Goal: Task Accomplishment & Management: Manage account settings

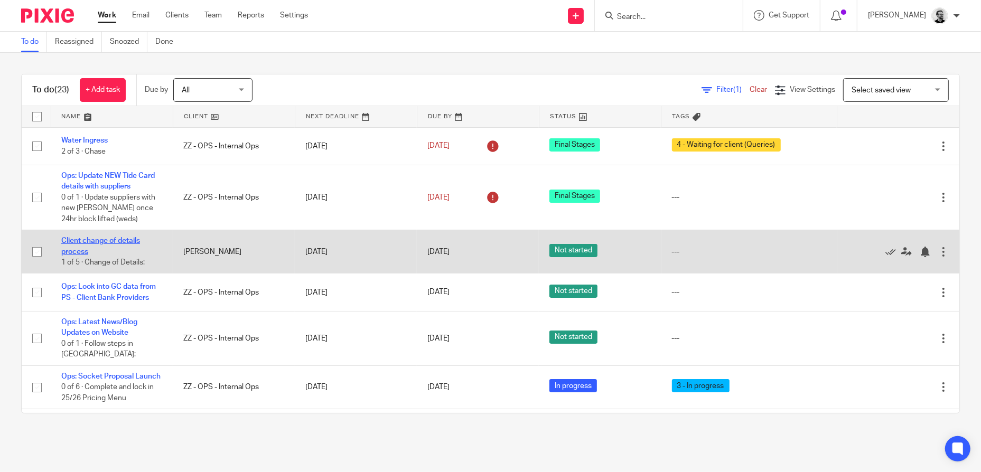
click at [88, 237] on link "Client change of details process" at bounding box center [100, 246] width 79 height 18
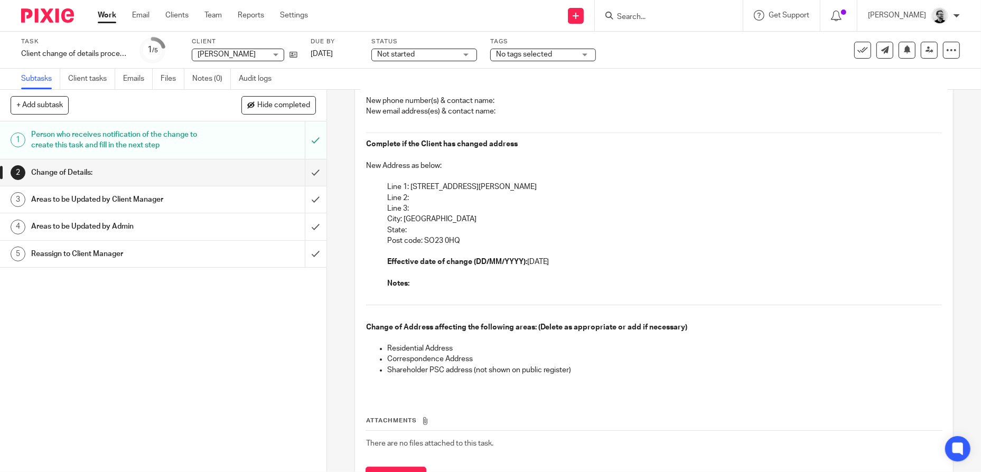
scroll to position [106, 0]
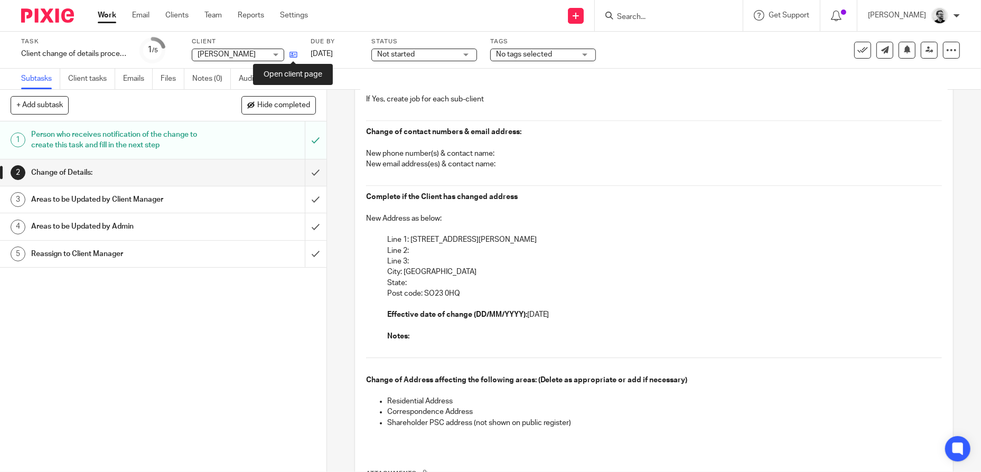
click at [295, 54] on icon at bounding box center [293, 55] width 8 height 8
drag, startPoint x: 457, startPoint y: 243, endPoint x: 410, endPoint y: 242, distance: 47.0
click at [410, 242] on p "Line 1: 21 St Johns Road" at bounding box center [664, 239] width 555 height 11
copy p "1 St Johns Road"
click at [479, 259] on p "Line 3:" at bounding box center [664, 261] width 555 height 11
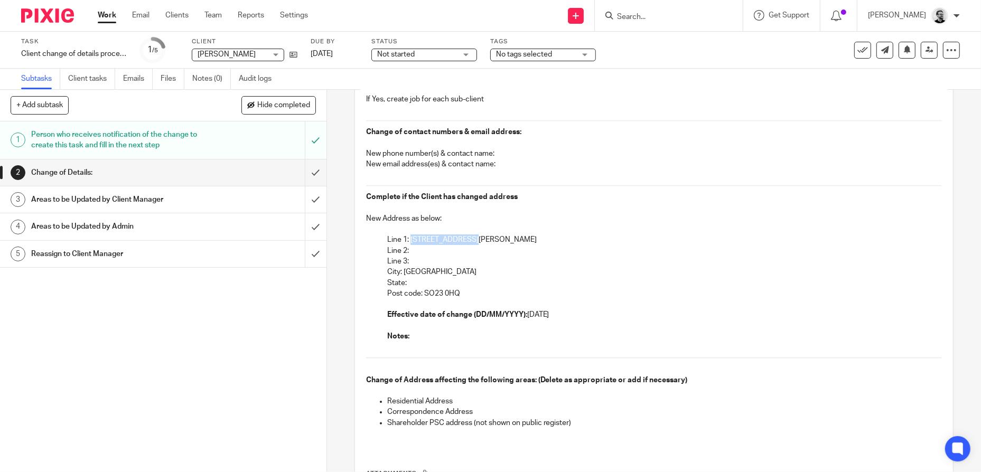
drag, startPoint x: 408, startPoint y: 241, endPoint x: 471, endPoint y: 240, distance: 63.4
click at [471, 240] on p "Line 1: [STREET_ADDRESS][PERSON_NAME]" at bounding box center [664, 239] width 555 height 11
copy p "21 St Johns Road"
click at [428, 272] on p "City: [GEOGRAPHIC_DATA]" at bounding box center [664, 272] width 555 height 11
click at [428, 272] on p "City: Winchester" at bounding box center [664, 272] width 555 height 11
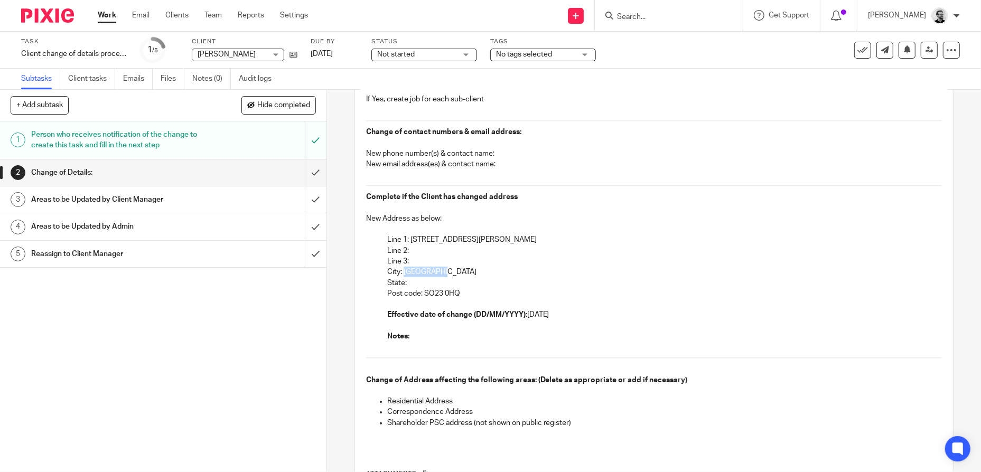
copy p "Winchester"
click at [476, 286] on p "State:" at bounding box center [664, 283] width 555 height 11
drag, startPoint x: 468, startPoint y: 290, endPoint x: 421, endPoint y: 291, distance: 47.5
click at [421, 291] on p "Post code: SO23 0HQ" at bounding box center [664, 293] width 555 height 11
copy p "SO23 0HQ"
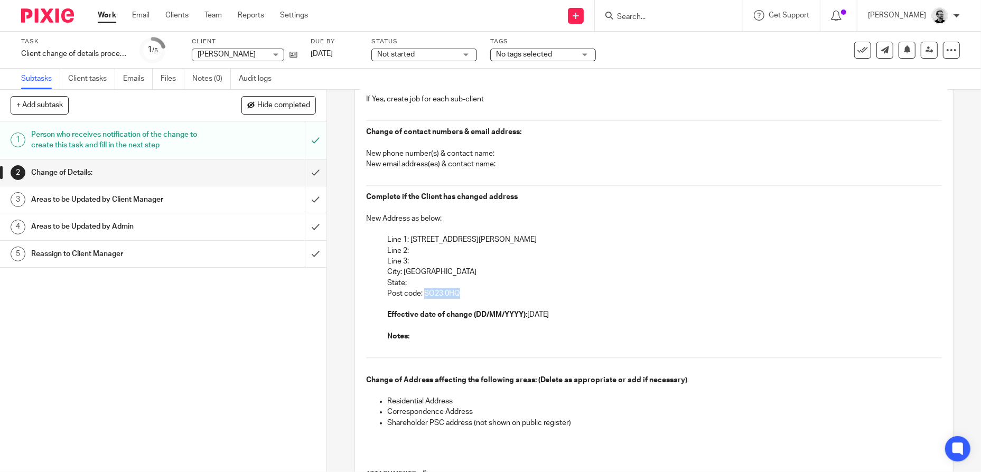
click at [439, 50] on span "Not started" at bounding box center [416, 54] width 79 height 11
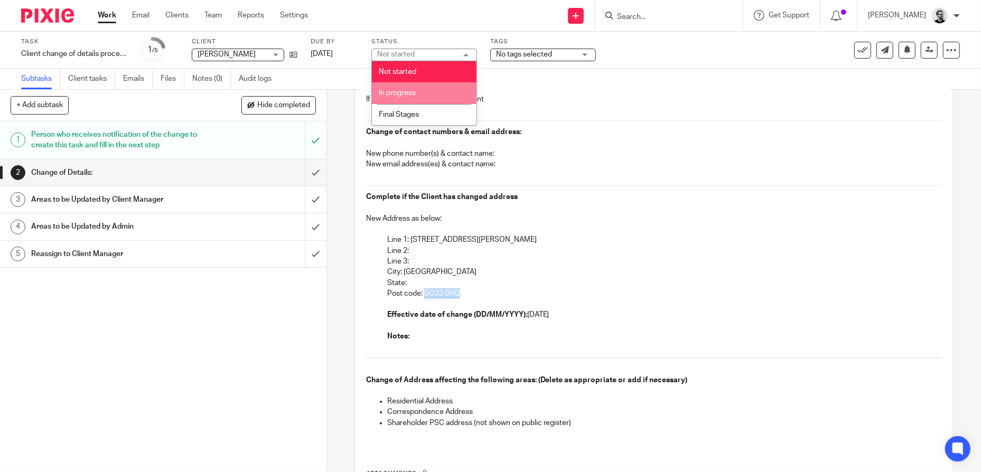
click at [420, 94] on li "In progress" at bounding box center [424, 93] width 105 height 22
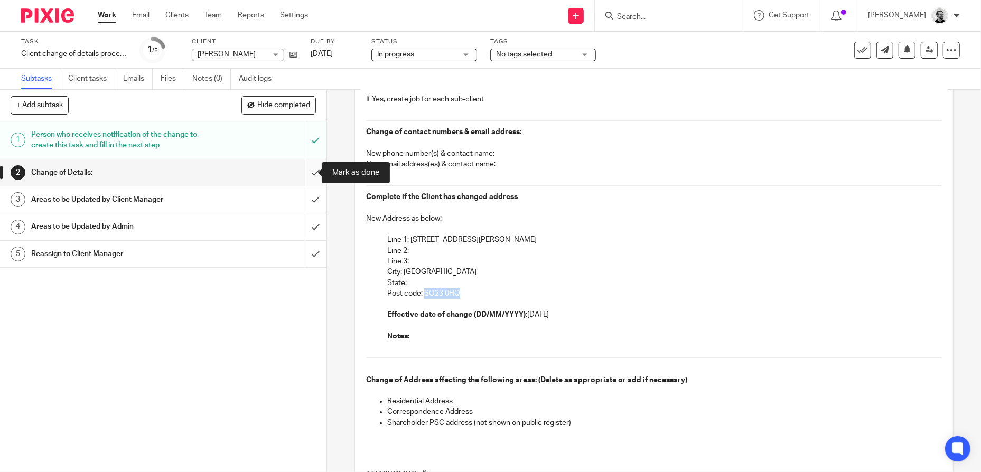
click at [301, 172] on input "submit" at bounding box center [163, 172] width 326 height 26
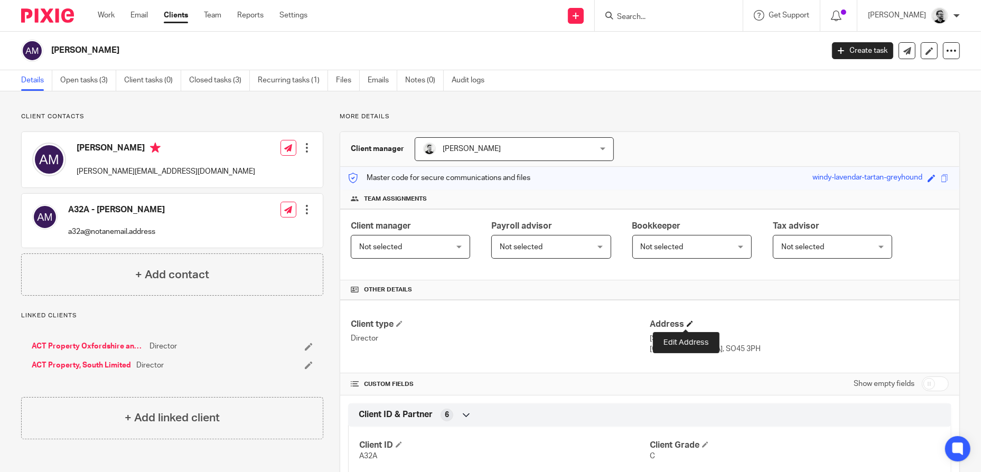
click at [686, 325] on span at bounding box center [689, 324] width 6 height 6
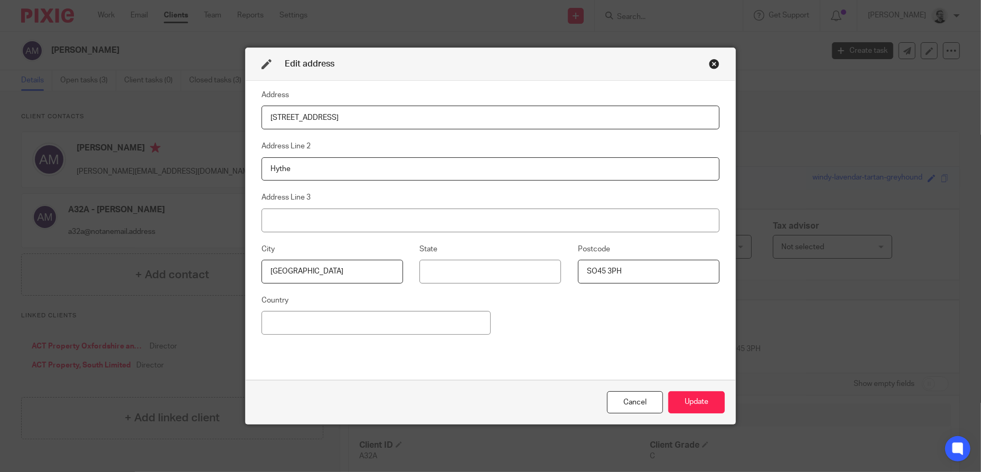
drag, startPoint x: 335, startPoint y: 115, endPoint x: 184, endPoint y: 112, distance: 151.0
click at [184, 112] on div "Edit address Address 21 Cedar Road Address Line 2 Hythe Address Line 3 City Sou…" at bounding box center [490, 236] width 981 height 472
drag, startPoint x: 261, startPoint y: 118, endPoint x: 392, endPoint y: 112, distance: 130.6
click at [388, 115] on input "1 St Johns Road" at bounding box center [490, 118] width 458 height 24
paste input "2"
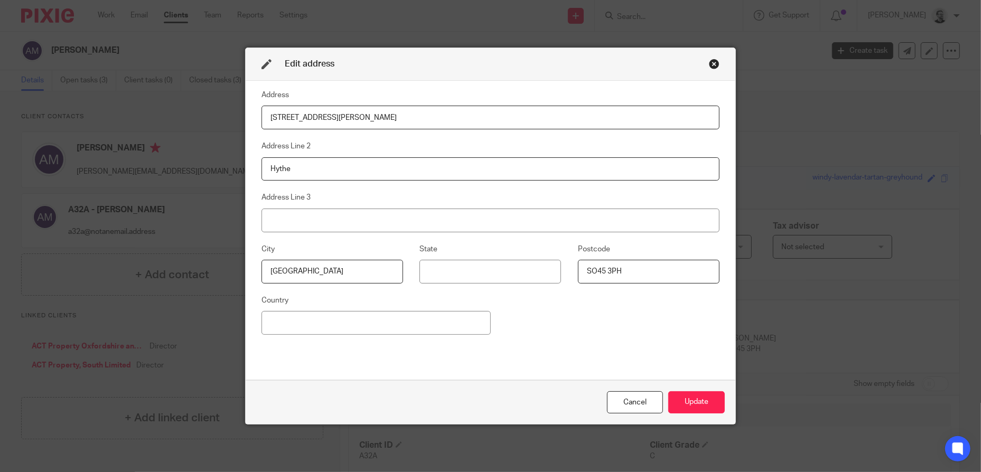
type input "21 St Johns Road"
drag, startPoint x: 316, startPoint y: 274, endPoint x: 250, endPoint y: 268, distance: 65.7
click at [250, 268] on fieldset "City Southampton" at bounding box center [324, 263] width 158 height 41
paste input "Winchester"
type input "Winchester"
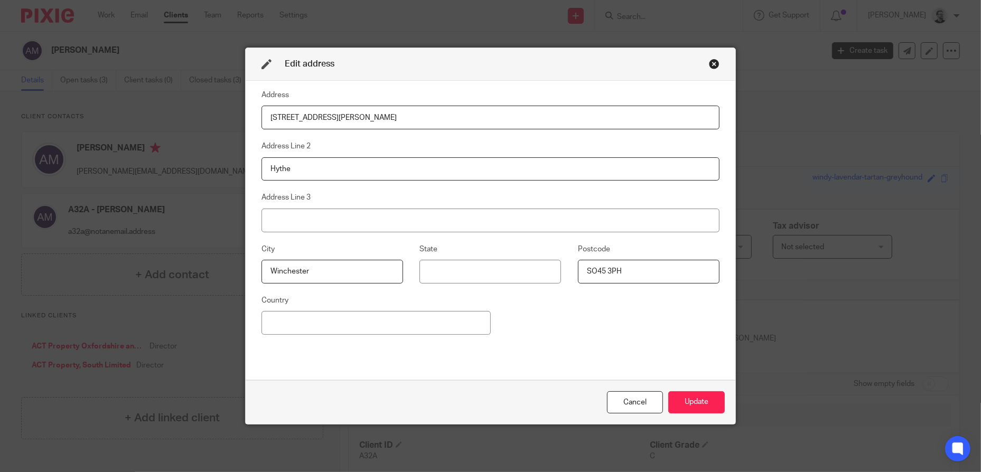
drag, startPoint x: 323, startPoint y: 167, endPoint x: 137, endPoint y: 167, distance: 185.9
click at [137, 167] on div "Edit address Address 21 St Johns Road Address Line 2 Hythe Address Line 3 City …" at bounding box center [490, 236] width 981 height 472
click at [266, 270] on input "Winchester" at bounding box center [332, 272] width 142 height 24
drag, startPoint x: 627, startPoint y: 268, endPoint x: 576, endPoint y: 270, distance: 50.7
click at [572, 267] on fieldset "Postcode SO45 3PH" at bounding box center [640, 263] width 158 height 41
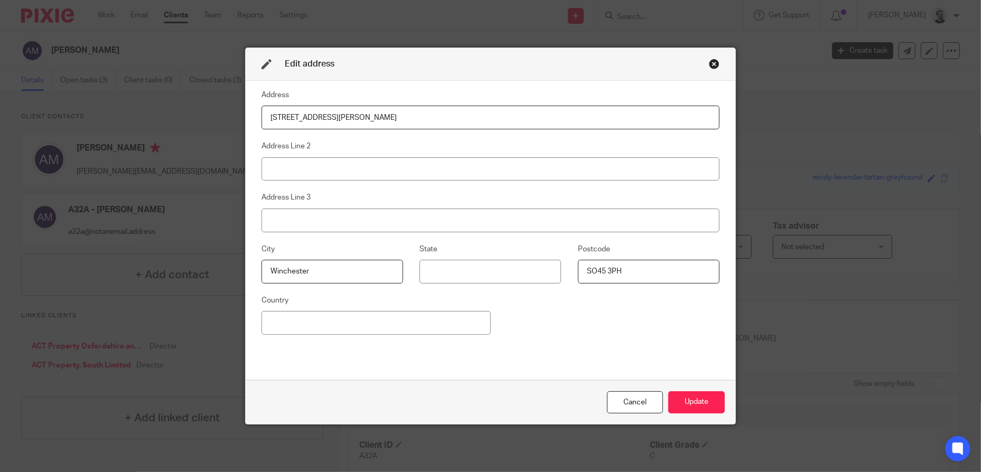
paste input "23 0HQ"
type input "SO23 0HQ"
click at [648, 347] on div "Address 21 St Johns Road Address Line 2 Address Line 3 City Winchester State Po…" at bounding box center [490, 230] width 458 height 283
click at [703, 409] on button "Update" at bounding box center [696, 402] width 56 height 23
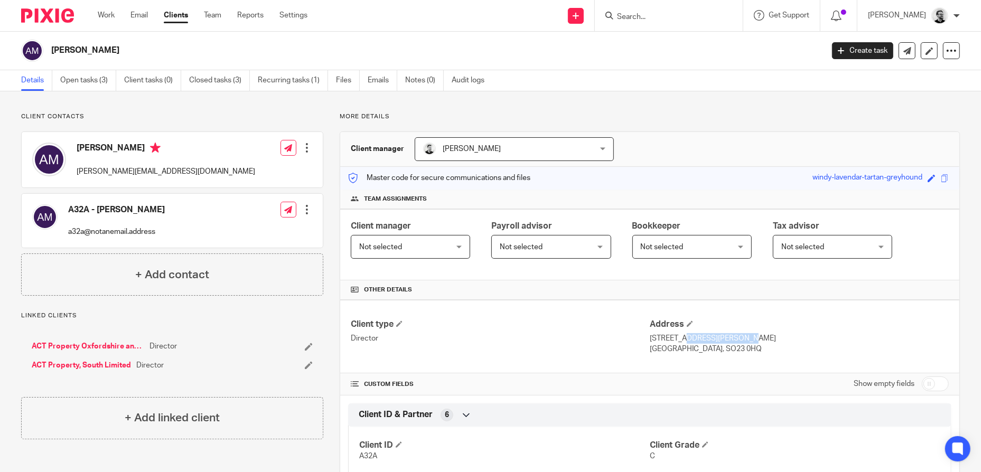
drag, startPoint x: 709, startPoint y: 338, endPoint x: 644, endPoint y: 344, distance: 65.2
click at [649, 343] on div "Address 21 St Johns Road Winchester, SO23 0HQ" at bounding box center [798, 336] width 299 height 35
copy p "21 St Johns Road"
click at [665, 350] on p "Winchester, SO23 0HQ" at bounding box center [798, 349] width 299 height 11
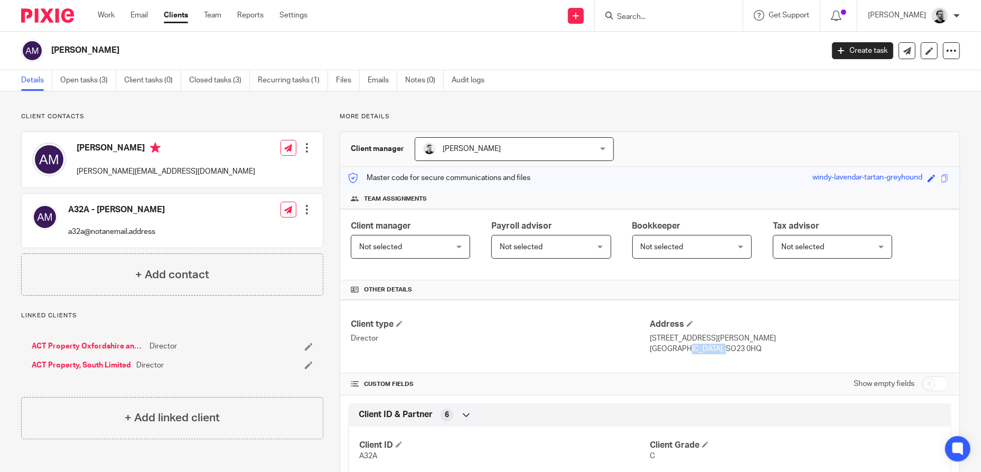
copy p "Winchester"
drag, startPoint x: 726, startPoint y: 351, endPoint x: 687, endPoint y: 354, distance: 38.6
click at [687, 354] on p "Winchester, SO23 0HQ" at bounding box center [798, 349] width 299 height 11
copy p "SO23 0HQ"
click at [453, 321] on h4 "Client type" at bounding box center [500, 324] width 299 height 11
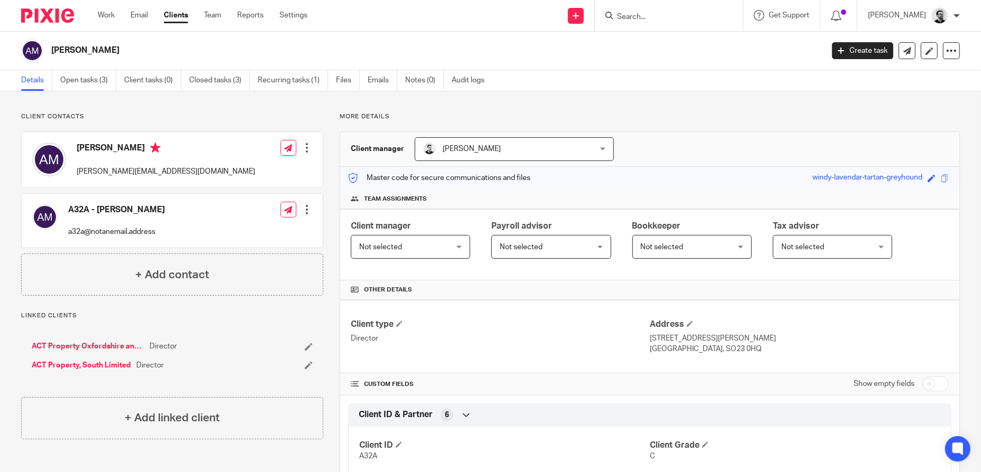
scroll to position [53, 0]
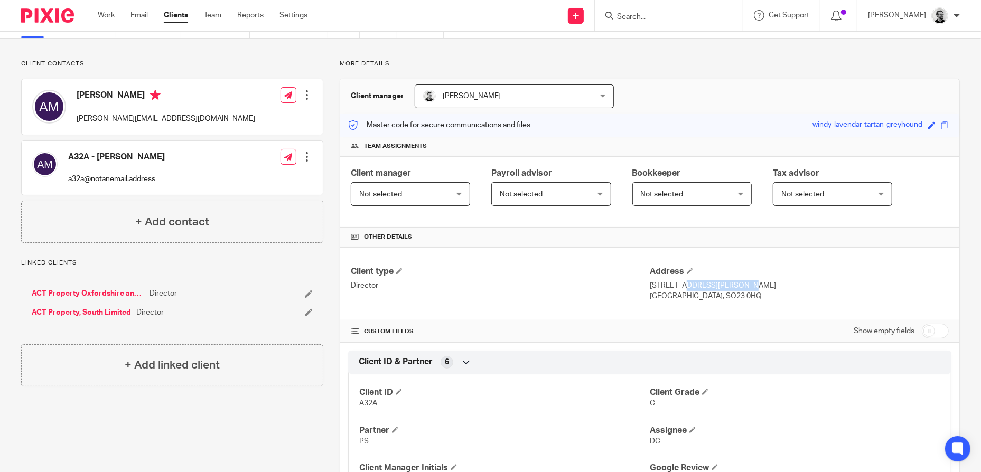
drag, startPoint x: 715, startPoint y: 284, endPoint x: 644, endPoint y: 287, distance: 71.4
click at [649, 287] on p "21 St Johns Road" at bounding box center [798, 285] width 299 height 11
copy p "21 St Johns Road"
drag, startPoint x: 736, startPoint y: 297, endPoint x: 692, endPoint y: 294, distance: 43.4
click at [731, 295] on p "Winchester, SO23 0HQ" at bounding box center [798, 296] width 299 height 11
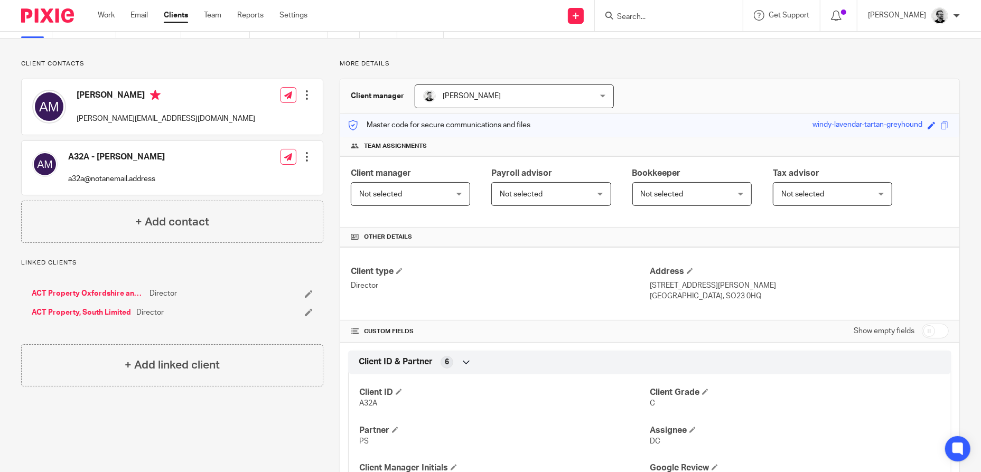
click at [672, 293] on p "Winchester, SO23 0HQ" at bounding box center [798, 296] width 299 height 11
copy p "Winchester"
drag, startPoint x: 708, startPoint y: 289, endPoint x: 724, endPoint y: 293, distance: 16.3
click at [709, 289] on p "21 St Johns Road" at bounding box center [798, 285] width 299 height 11
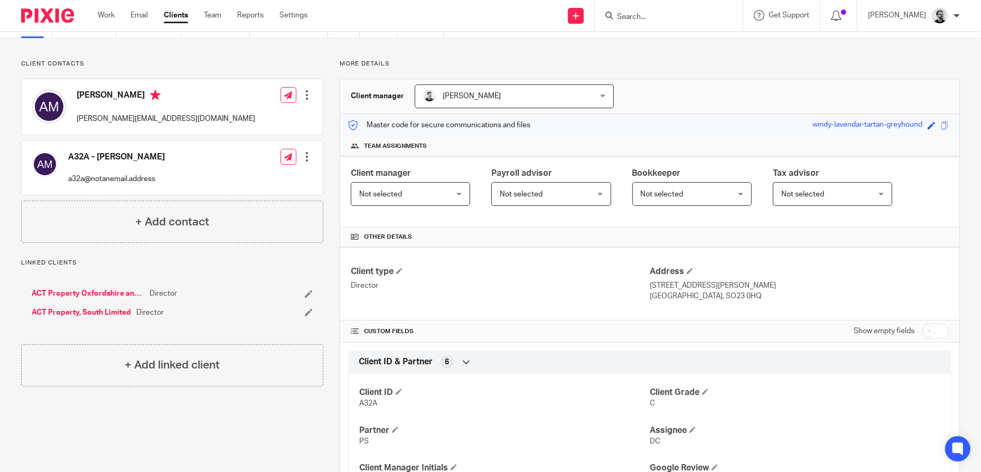
drag, startPoint x: 724, startPoint y: 294, endPoint x: 687, endPoint y: 297, distance: 37.1
click at [687, 297] on p "Winchester, SO23 0HQ" at bounding box center [798, 296] width 299 height 11
copy p "SO23 0HQ"
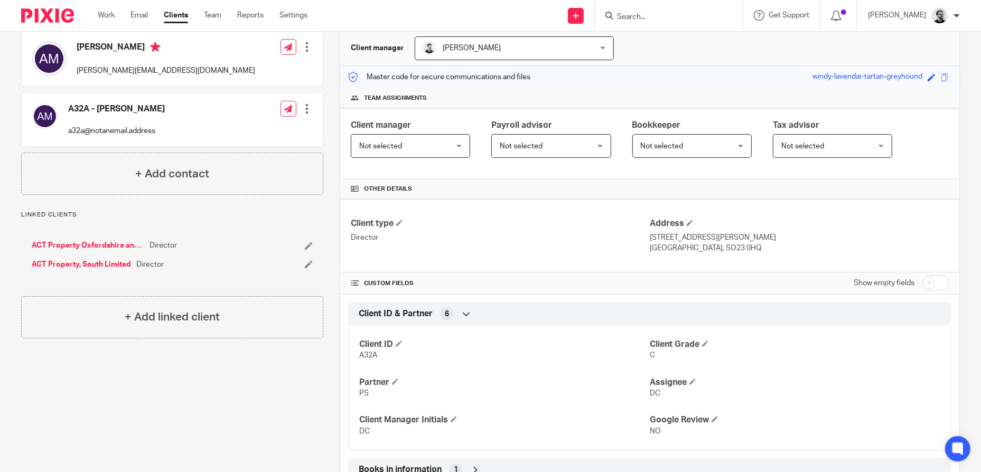
scroll to position [0, 0]
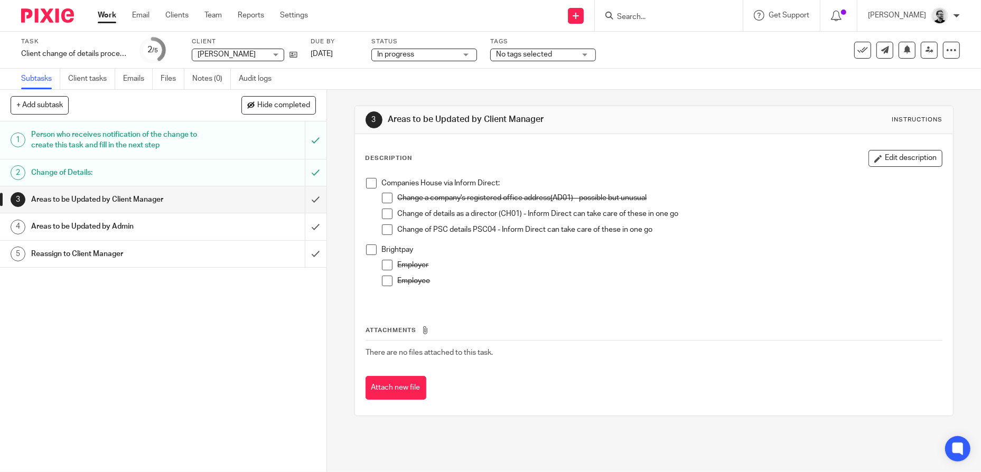
click at [221, 228] on div "Areas to be Updated by Admin" at bounding box center [162, 227] width 263 height 16
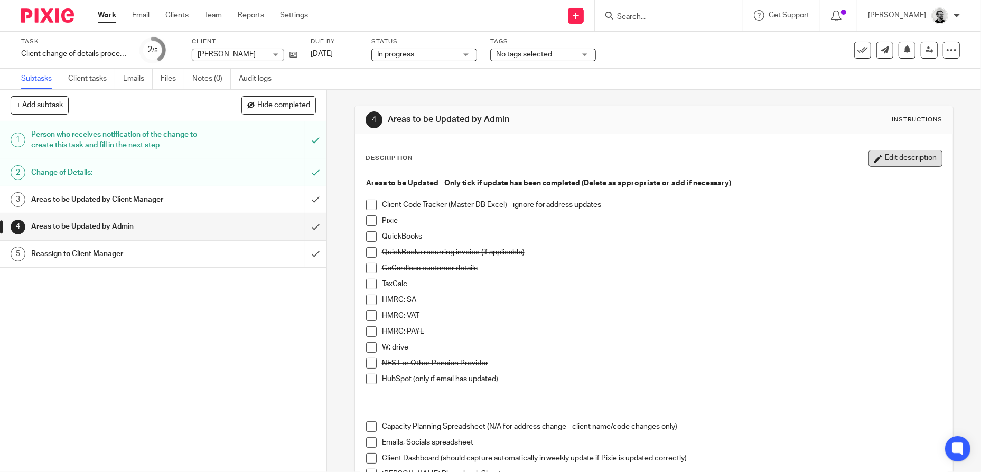
click at [882, 157] on button "Edit description" at bounding box center [905, 158] width 74 height 17
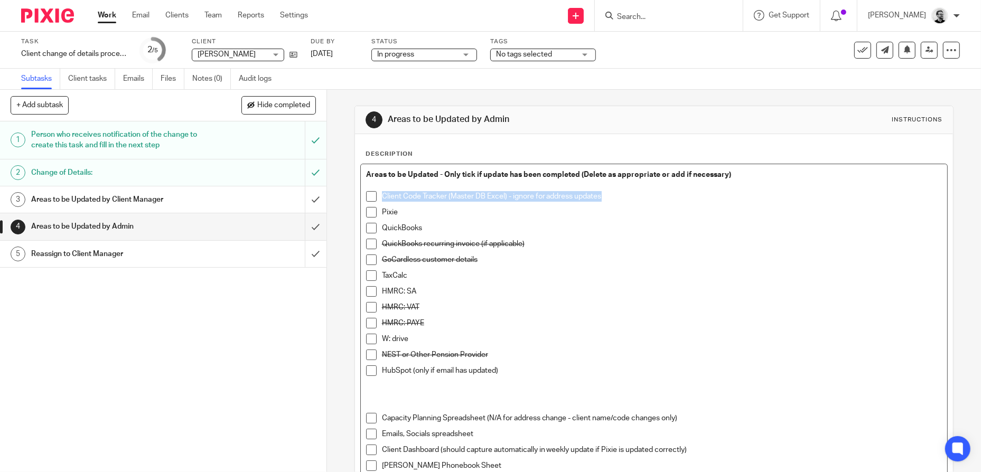
drag, startPoint x: 613, startPoint y: 194, endPoint x: 368, endPoint y: 195, distance: 245.0
click at [368, 195] on li "Client Code Tracker (Master DB Excel) - ignore for address updates" at bounding box center [654, 199] width 576 height 16
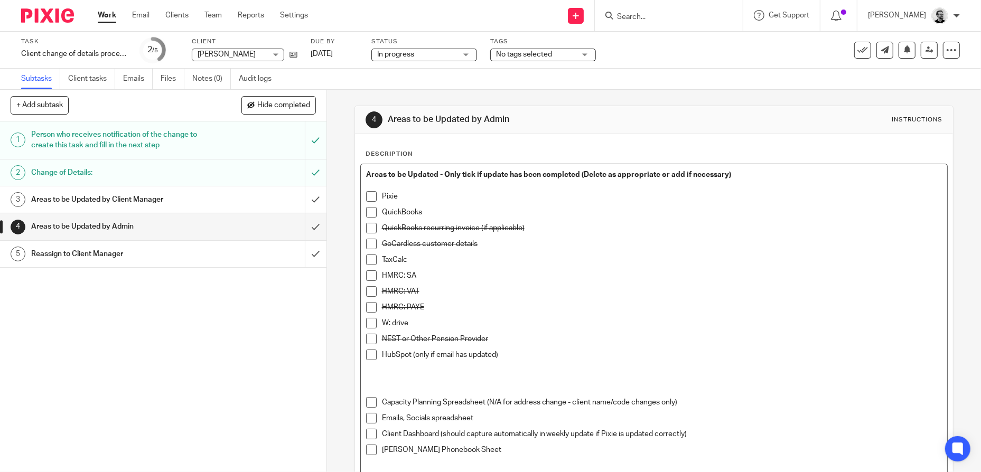
click at [368, 198] on span at bounding box center [371, 196] width 11 height 11
drag, startPoint x: 493, startPoint y: 247, endPoint x: 368, endPoint y: 231, distance: 125.6
click at [368, 231] on ul "Pixie QuickBooks QuickBooks recurring invoice (if applicable) GoCardless custom…" at bounding box center [654, 278] width 576 height 174
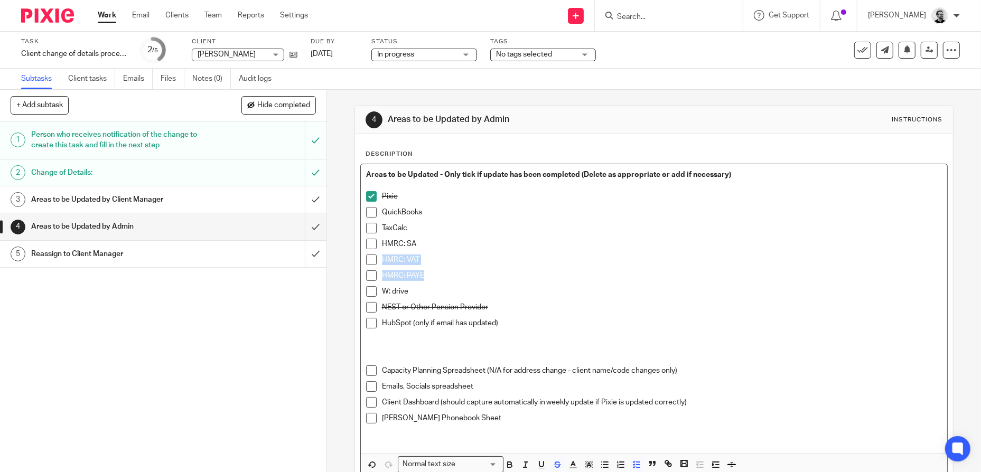
drag, startPoint x: 437, startPoint y: 277, endPoint x: 374, endPoint y: 256, distance: 66.1
click at [374, 256] on ul "Pixie QuickBooks TaxCalc HMRC: SA HMRC: VAT HMRC: PAYE W: drive NEST or Other P…" at bounding box center [654, 262] width 576 height 143
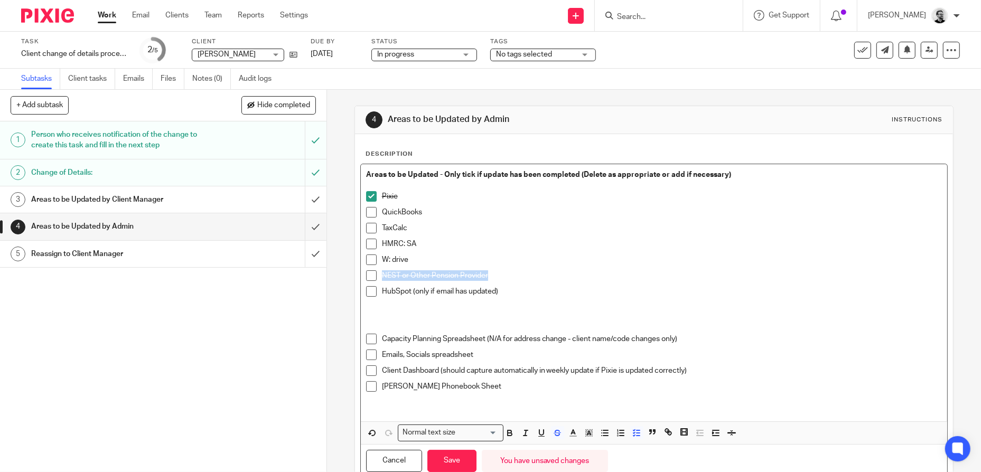
drag, startPoint x: 501, startPoint y: 270, endPoint x: 359, endPoint y: 273, distance: 142.6
click at [361, 273] on div "Areas to be Updated - Only tick if update has been completed (Delete as appropr…" at bounding box center [654, 292] width 587 height 257
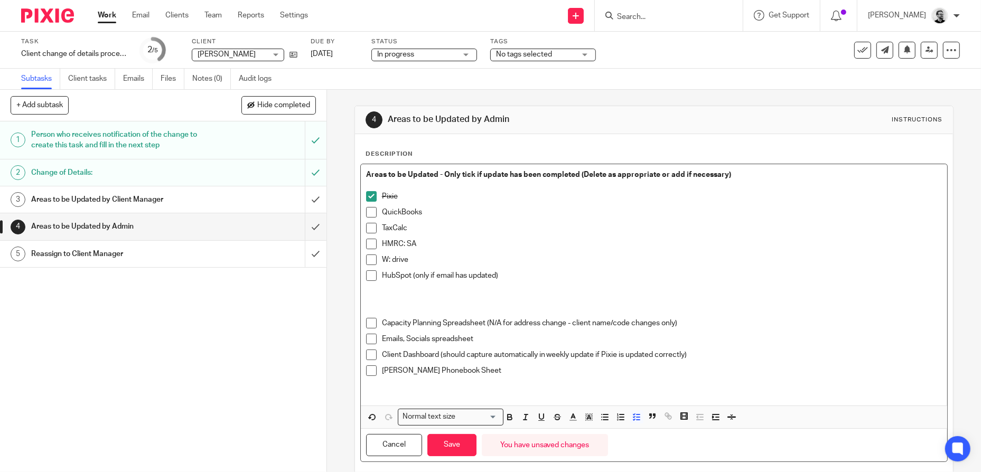
click at [685, 261] on p "W: drive" at bounding box center [662, 260] width 560 height 11
drag, startPoint x: 524, startPoint y: 276, endPoint x: 314, endPoint y: 276, distance: 209.6
click at [314, 276] on div "+ Add subtask Hide completed Cancel + Add 1 Person who receives notification of…" at bounding box center [490, 281] width 981 height 382
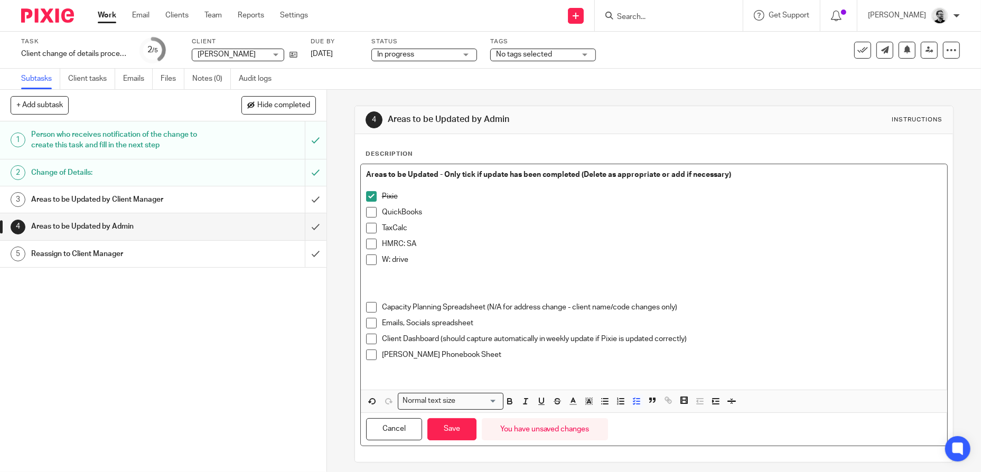
click at [689, 242] on p "HMRC: SA" at bounding box center [662, 244] width 560 height 11
drag, startPoint x: 688, startPoint y: 308, endPoint x: 320, endPoint y: 314, distance: 368.1
click at [320, 314] on div "+ Add subtask Hide completed Cancel + Add 1 Person who receives notification of…" at bounding box center [490, 281] width 981 height 382
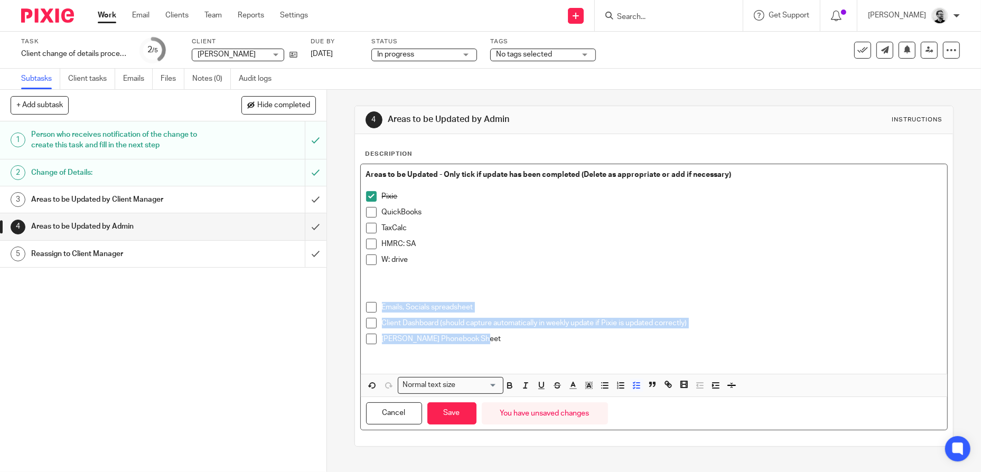
drag, startPoint x: 506, startPoint y: 341, endPoint x: 349, endPoint y: 308, distance: 160.1
click at [349, 308] on div "4 Areas to be Updated by Admin Instructions Description Areas to be Updated - O…" at bounding box center [654, 281] width 654 height 382
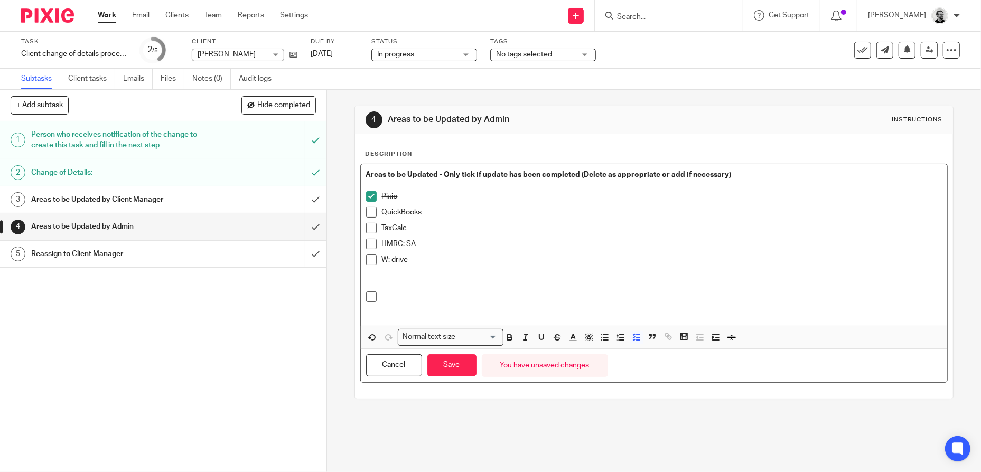
click at [413, 302] on div at bounding box center [662, 299] width 560 height 16
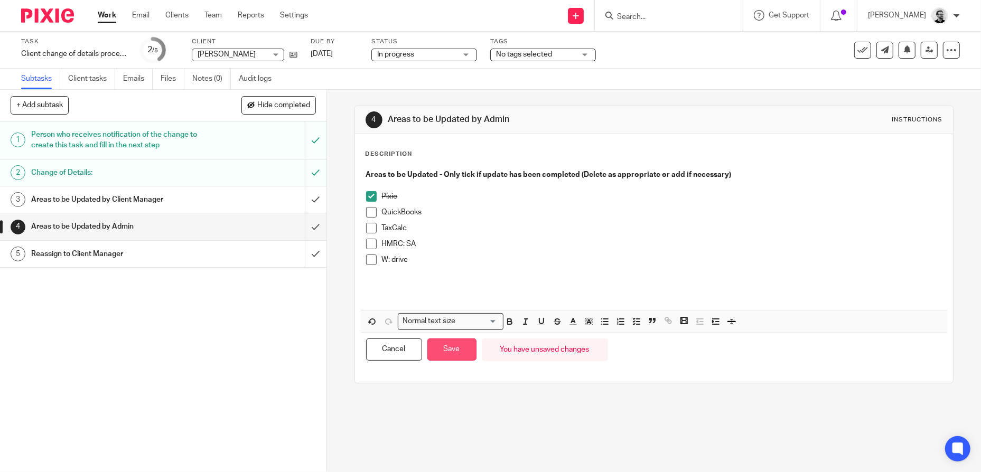
click at [453, 349] on button "Save" at bounding box center [451, 349] width 49 height 23
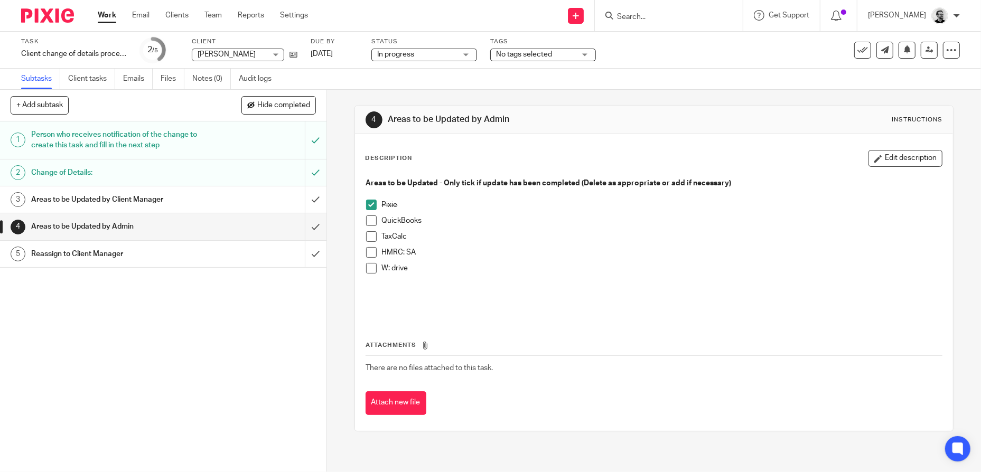
click at [368, 221] on span at bounding box center [371, 220] width 11 height 11
click at [672, 265] on p "W: drive" at bounding box center [662, 268] width 560 height 11
click at [223, 142] on div "Person who receives notification of the change to create this task and fill in …" at bounding box center [162, 140] width 263 height 27
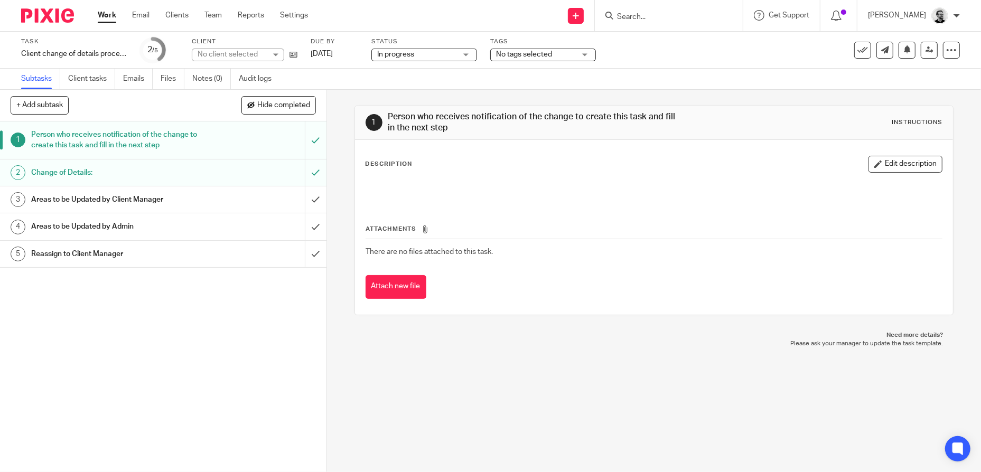
click at [243, 175] on div "Change of Details:" at bounding box center [162, 173] width 263 height 16
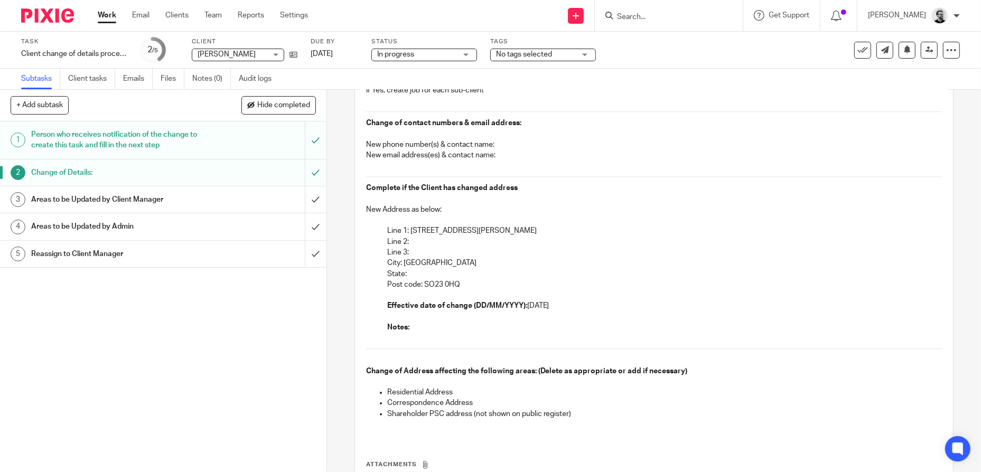
scroll to position [158, 0]
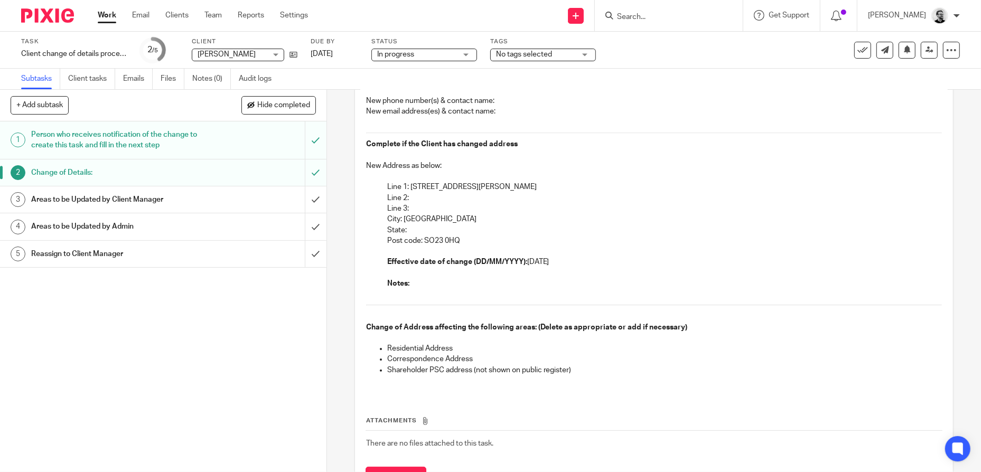
click at [223, 169] on div "Change of Details:" at bounding box center [162, 173] width 263 height 16
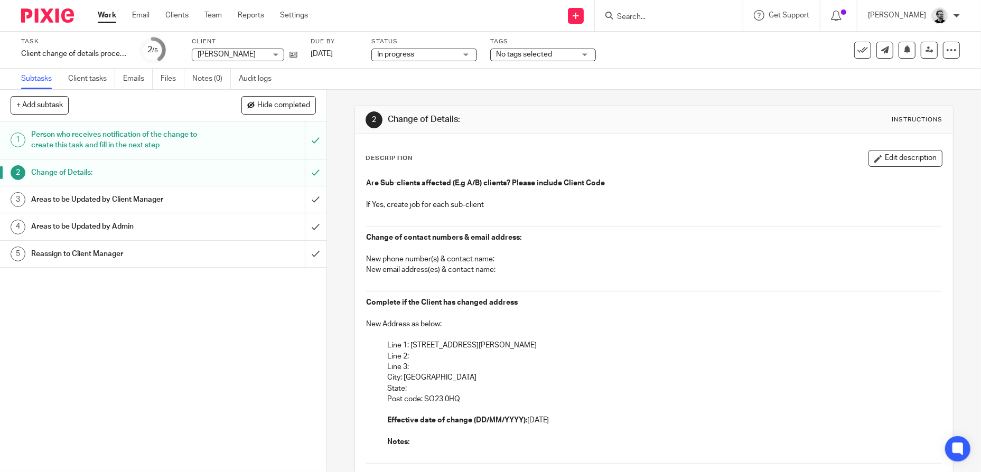
click at [236, 197] on div "Areas to be Updated by Client Manager" at bounding box center [162, 200] width 263 height 16
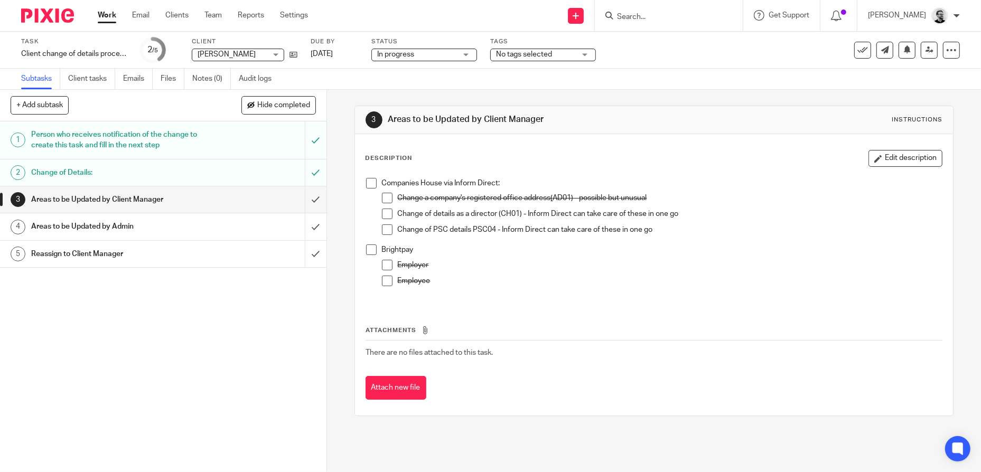
click at [221, 221] on div "Areas to be Updated by Admin" at bounding box center [162, 227] width 263 height 16
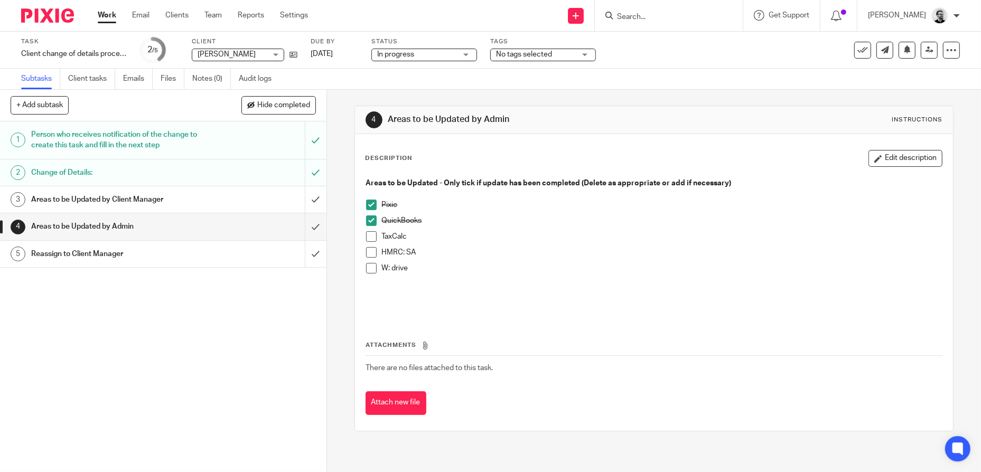
click at [370, 237] on span at bounding box center [371, 236] width 11 height 11
